Goal: Information Seeking & Learning: Learn about a topic

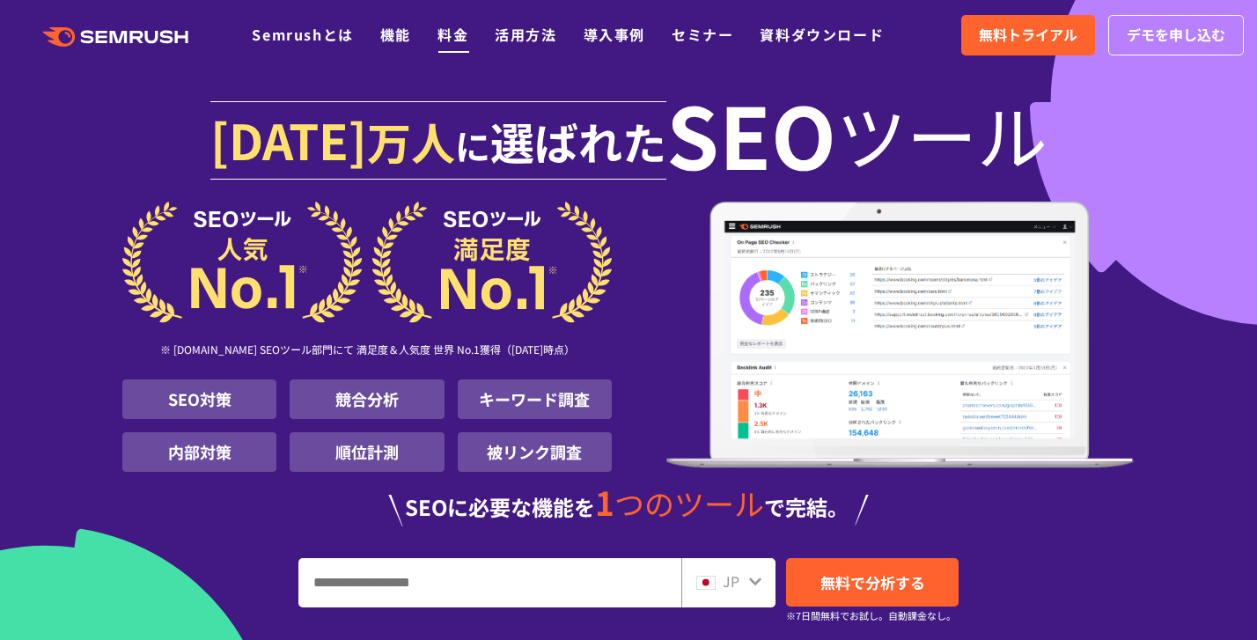
click at [442, 35] on link "料金" at bounding box center [453, 34] width 31 height 21
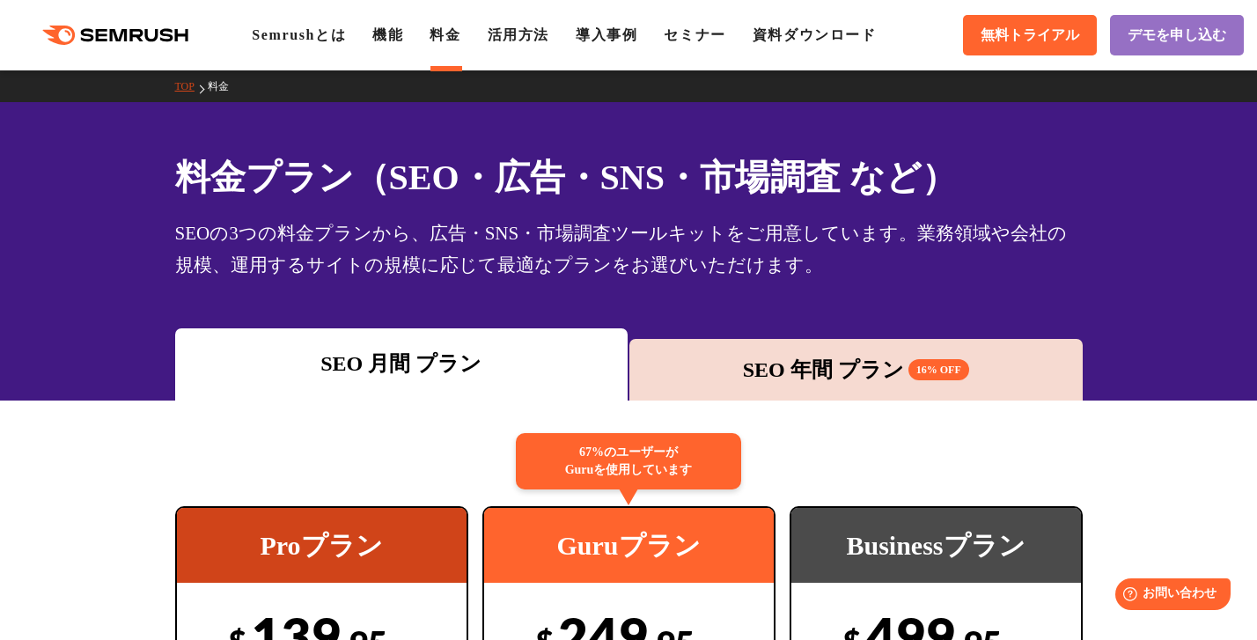
click at [739, 365] on div "SEO 年間 プラン 16% OFF" at bounding box center [856, 370] width 436 height 32
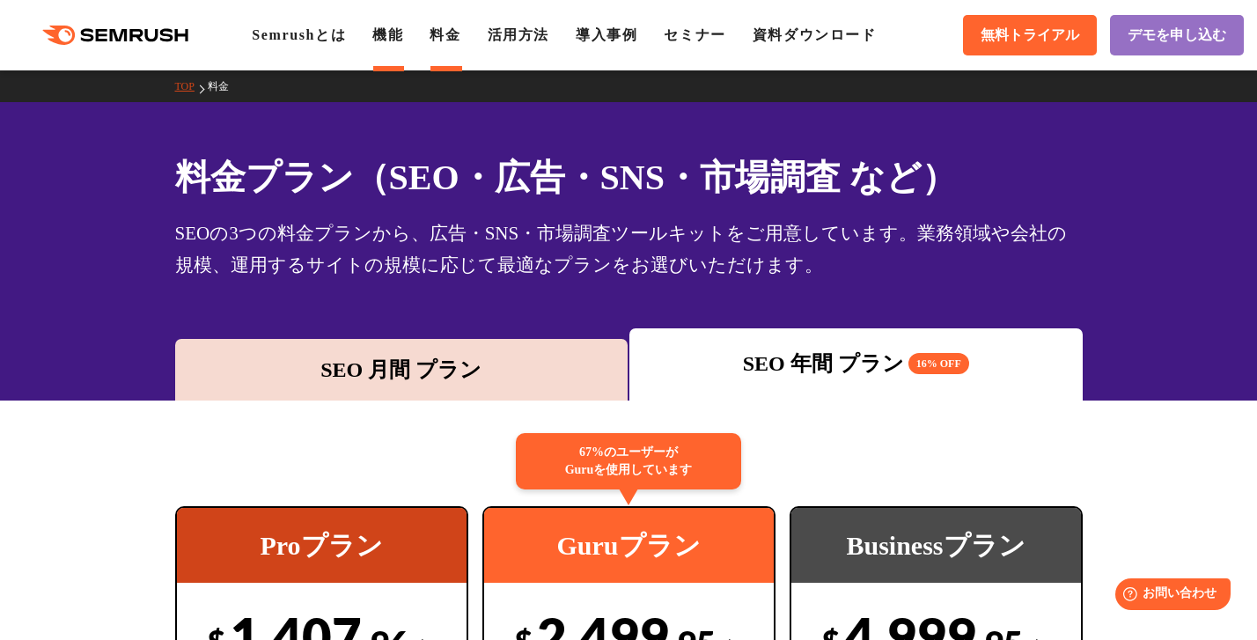
click at [386, 37] on link "機能" at bounding box center [387, 34] width 31 height 15
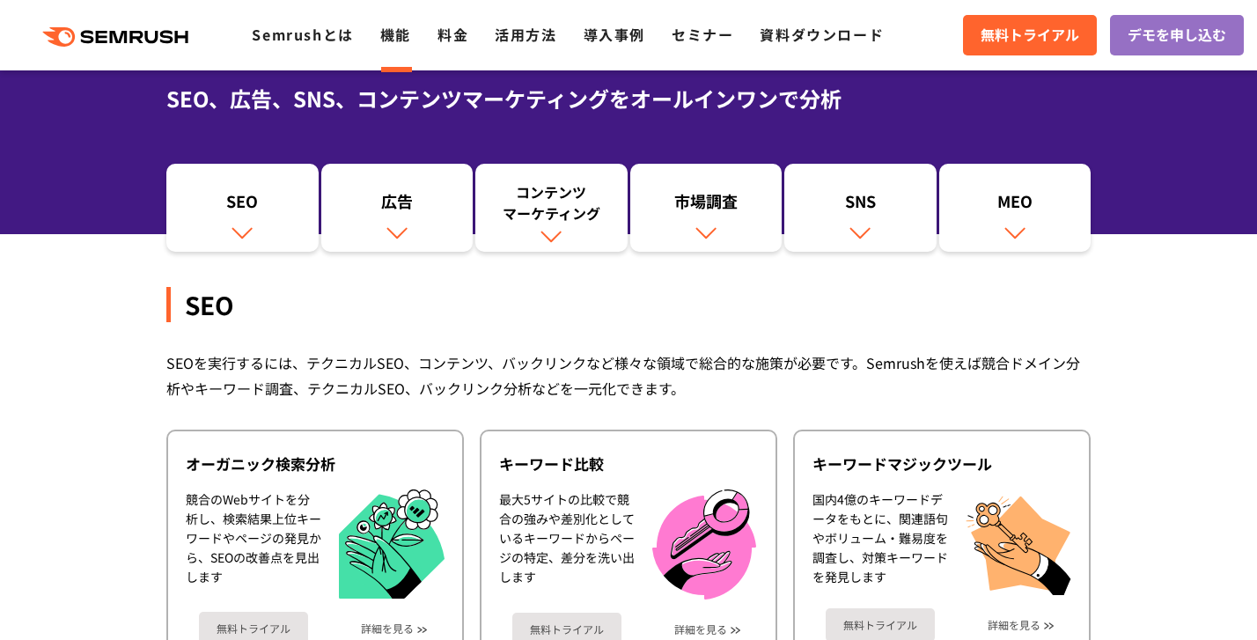
scroll to position [135, 0]
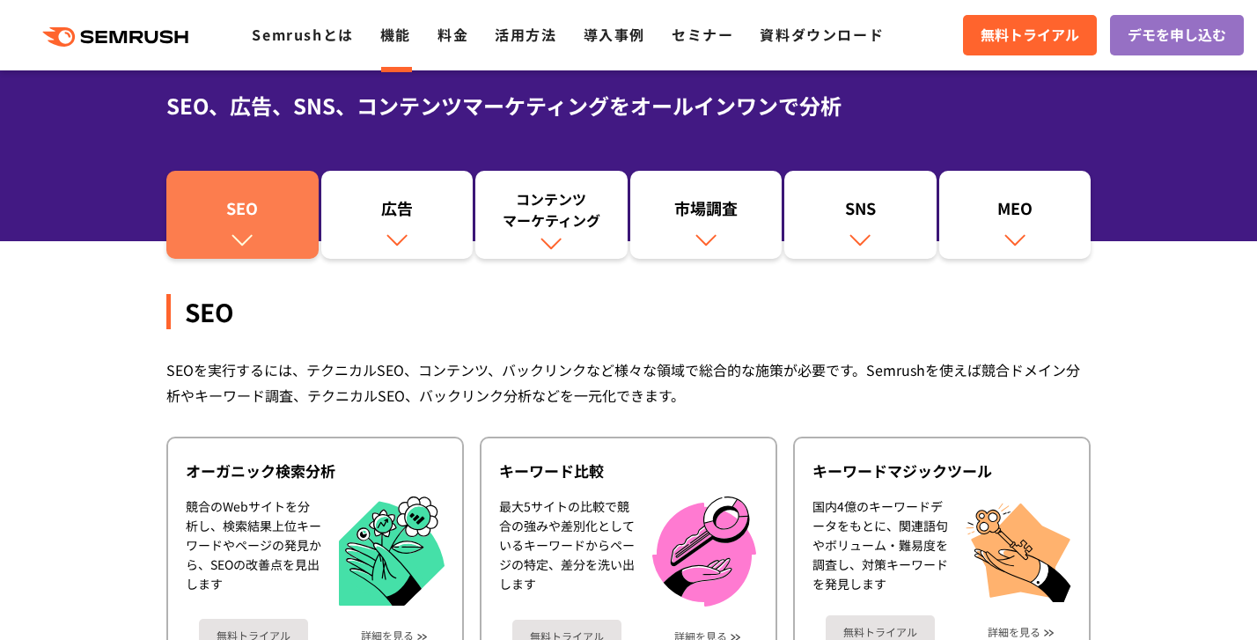
click at [232, 212] on div "SEO" at bounding box center [242, 212] width 135 height 30
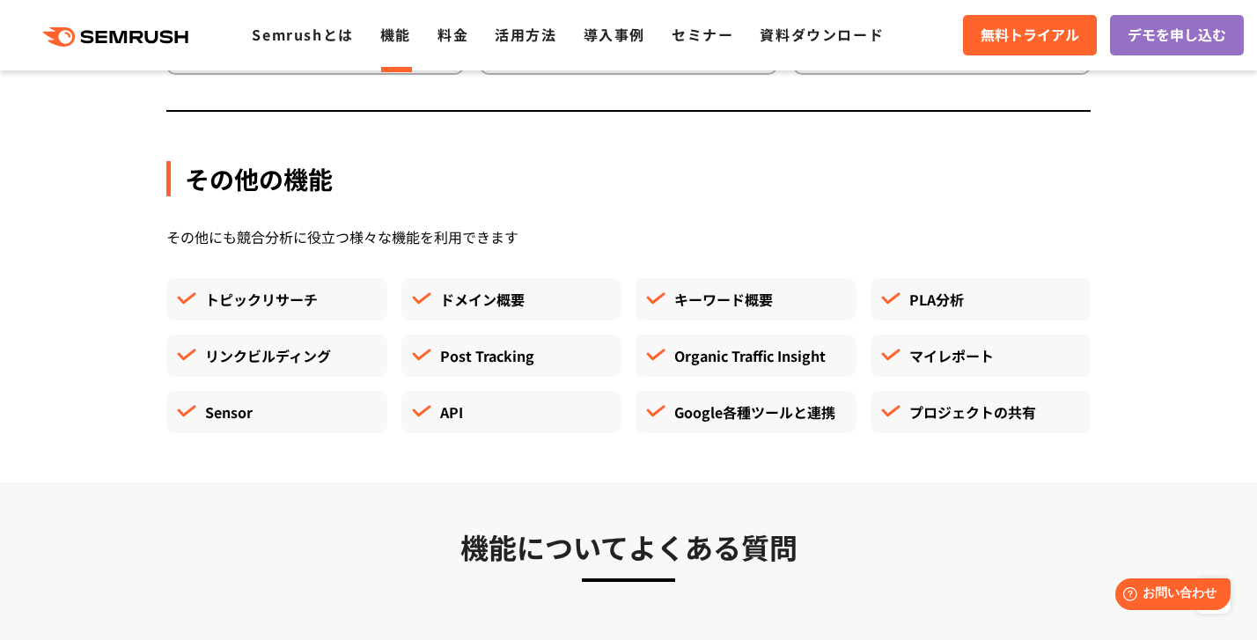
scroll to position [4990, 0]
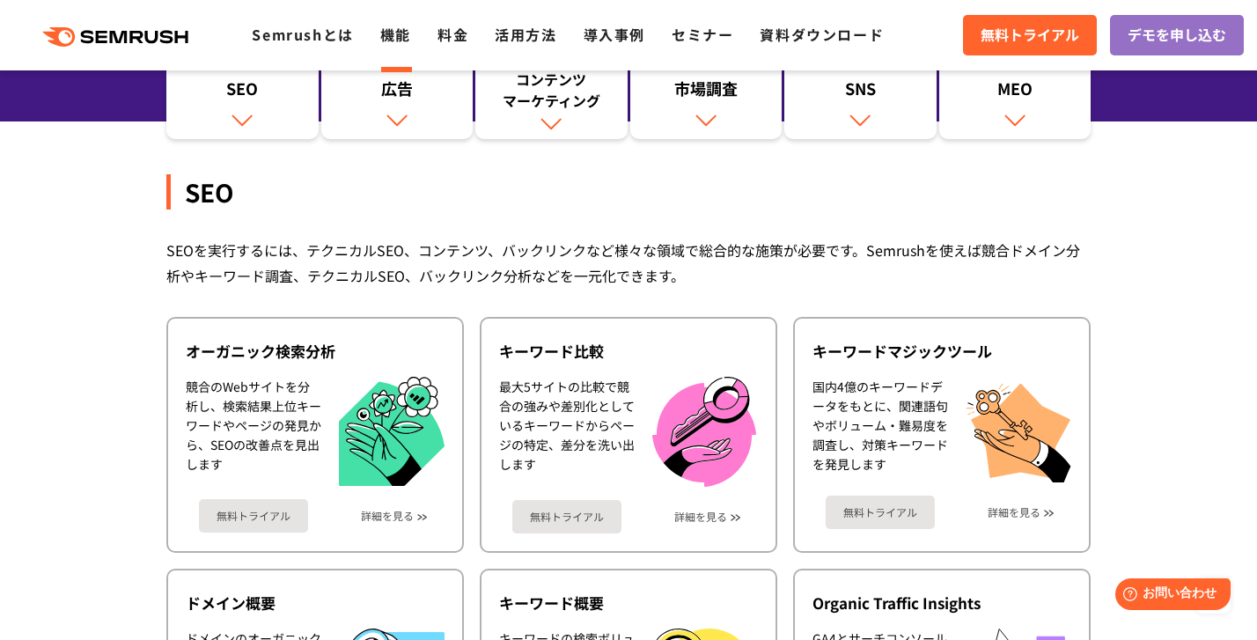
scroll to position [187, 0]
